Goal: Check status

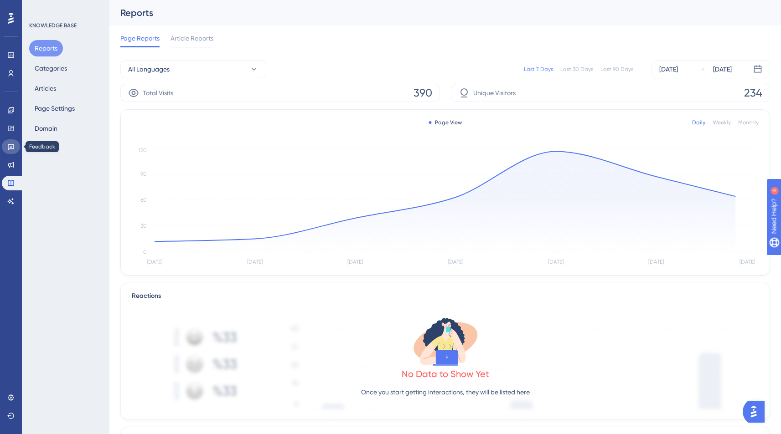
click at [11, 145] on icon at bounding box center [11, 148] width 6 height 6
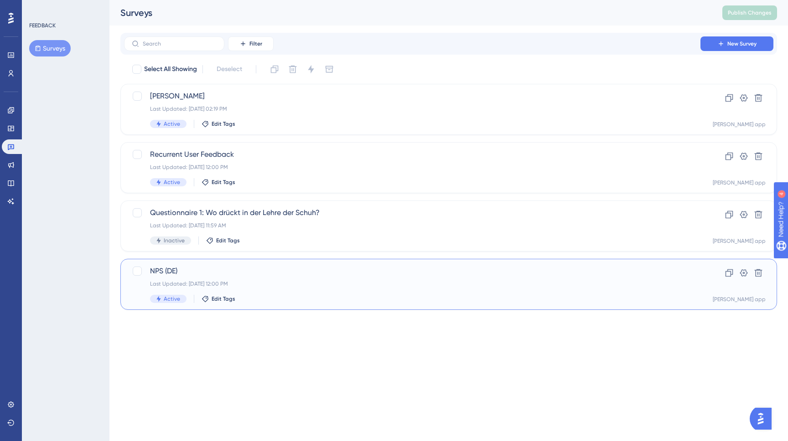
click at [289, 284] on div "Last Updated: [DATE] 12:00 PM" at bounding box center [412, 283] width 524 height 7
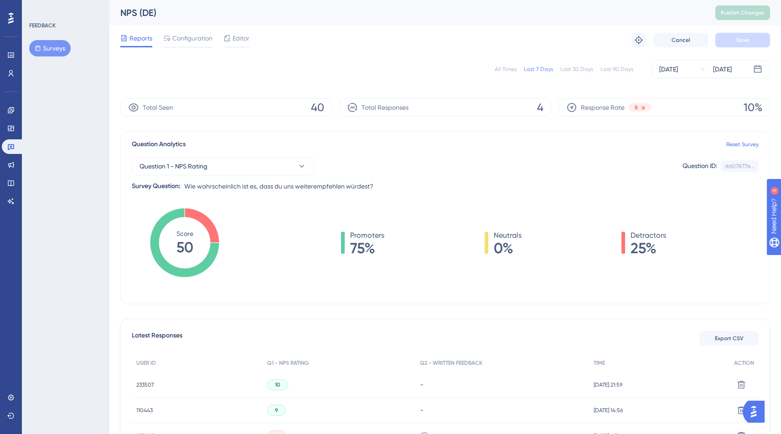
click at [499, 66] on div "All Times" at bounding box center [506, 69] width 22 height 7
drag, startPoint x: 519, startPoint y: 107, endPoint x: 543, endPoint y: 108, distance: 24.2
click at [543, 108] on div "Total Responses 205" at bounding box center [445, 107] width 212 height 18
click at [611, 67] on div "Last 90 Days" at bounding box center [616, 69] width 33 height 7
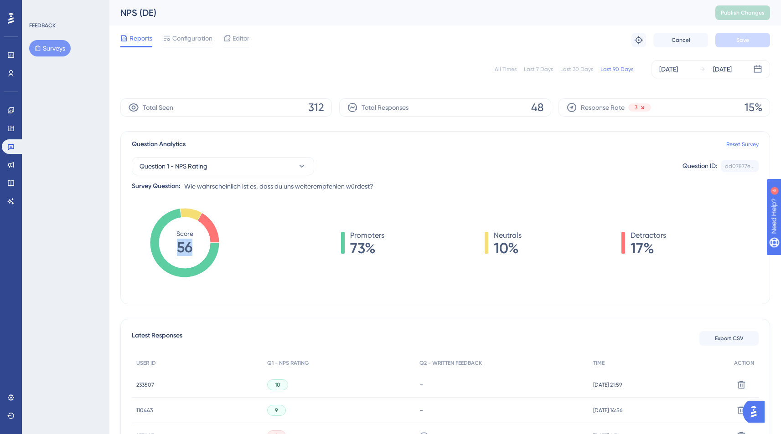
drag, startPoint x: 173, startPoint y: 250, endPoint x: 197, endPoint y: 249, distance: 24.2
click at [197, 250] on icon "Score 56" at bounding box center [184, 242] width 69 height 69
click at [306, 273] on div "Promoters 73% Neutrals 10% Detractors 17%" at bounding box center [503, 252] width 510 height 91
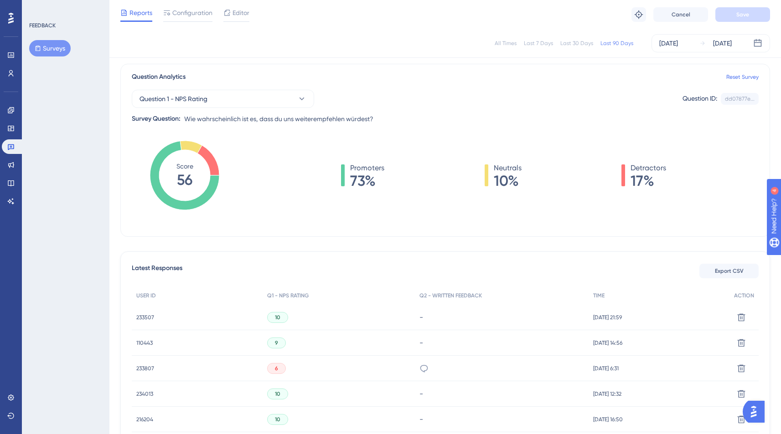
scroll to position [67, 0]
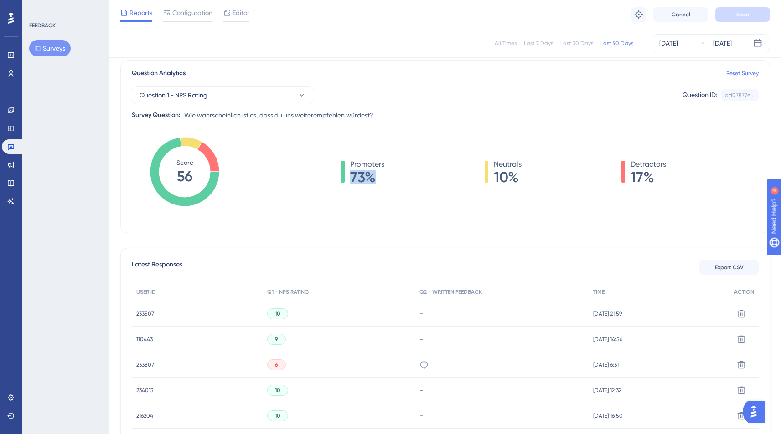
drag, startPoint x: 349, startPoint y: 173, endPoint x: 377, endPoint y: 173, distance: 28.3
click at [377, 173] on div "Promoters 73%" at bounding box center [362, 172] width 43 height 26
click at [377, 173] on span "73%" at bounding box center [367, 177] width 34 height 15
drag, startPoint x: 494, startPoint y: 178, endPoint x: 514, endPoint y: 178, distance: 20.1
click at [514, 178] on span "10%" at bounding box center [508, 177] width 28 height 15
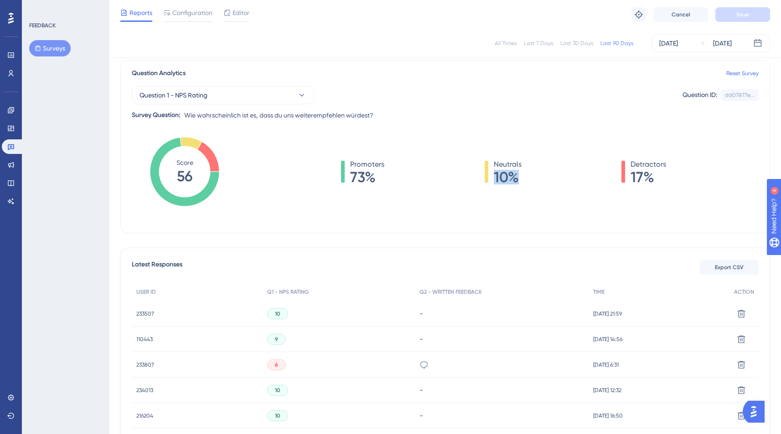
click at [514, 178] on span "10%" at bounding box center [508, 177] width 28 height 15
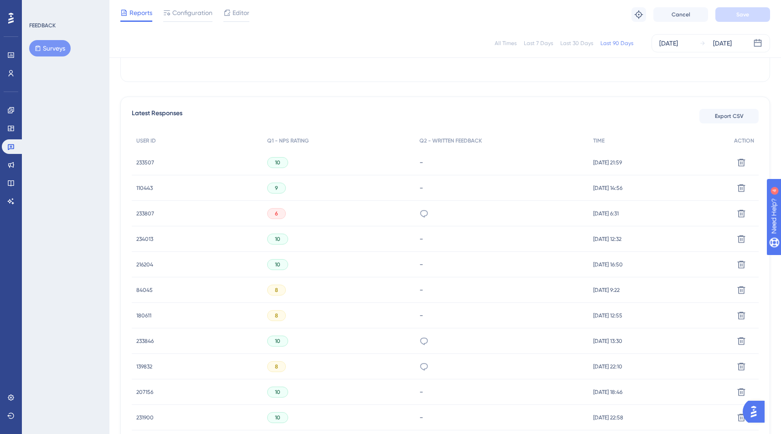
scroll to position [98, 0]
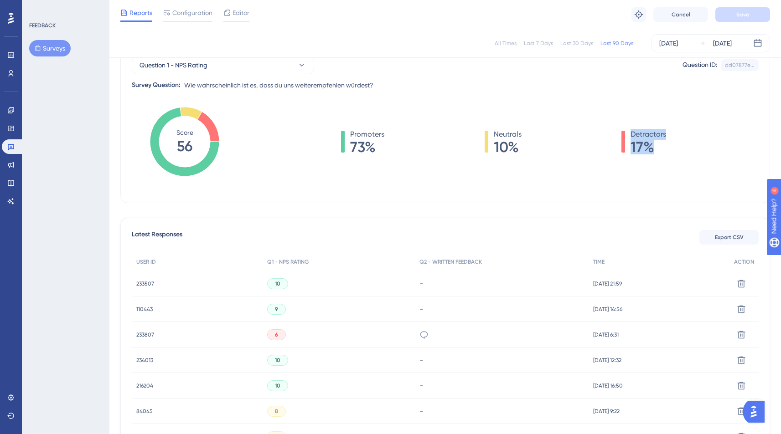
drag, startPoint x: 626, startPoint y: 145, endPoint x: 654, endPoint y: 145, distance: 28.3
click at [654, 145] on div "Detractors 17%" at bounding box center [643, 142] width 45 height 26
click at [655, 145] on span "17%" at bounding box center [648, 147] width 36 height 15
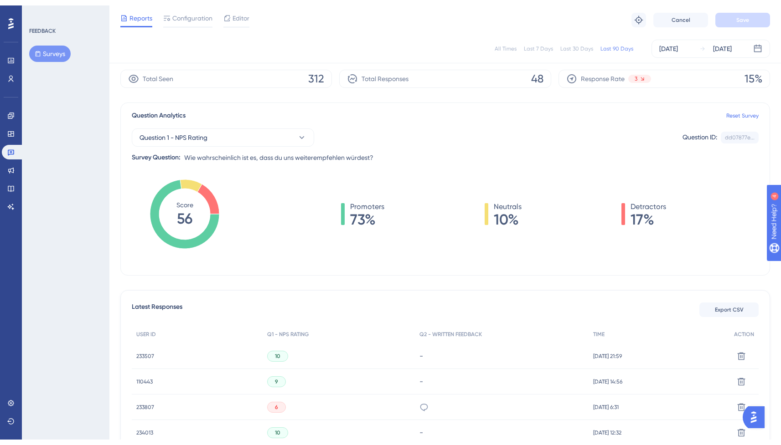
scroll to position [0, 0]
